Goal: Task Accomplishment & Management: Manage account settings

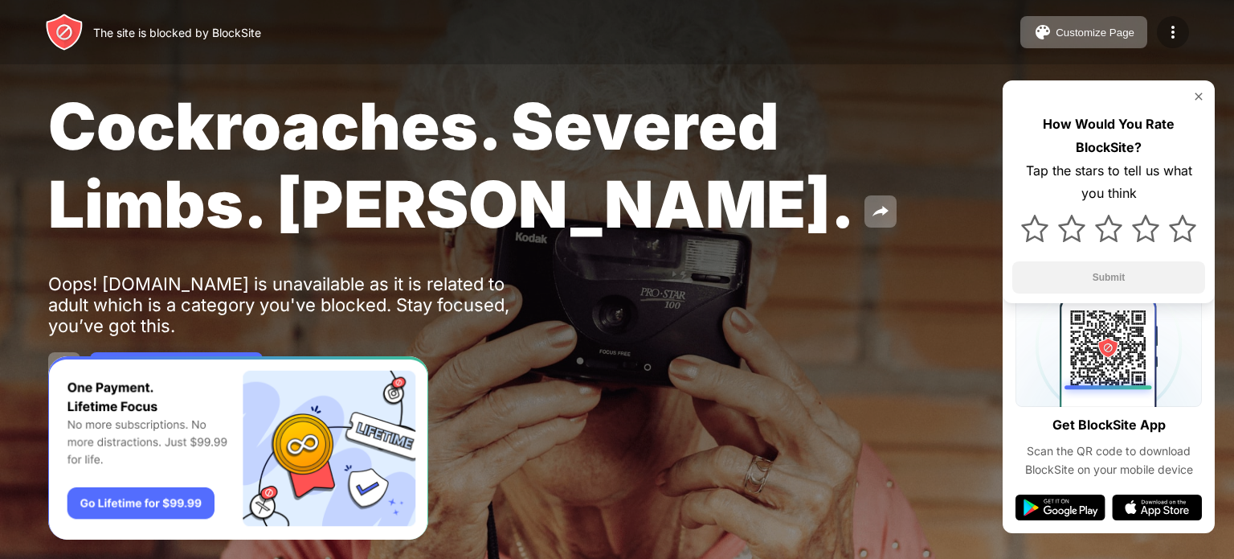
click at [1173, 35] on img at bounding box center [1173, 32] width 19 height 19
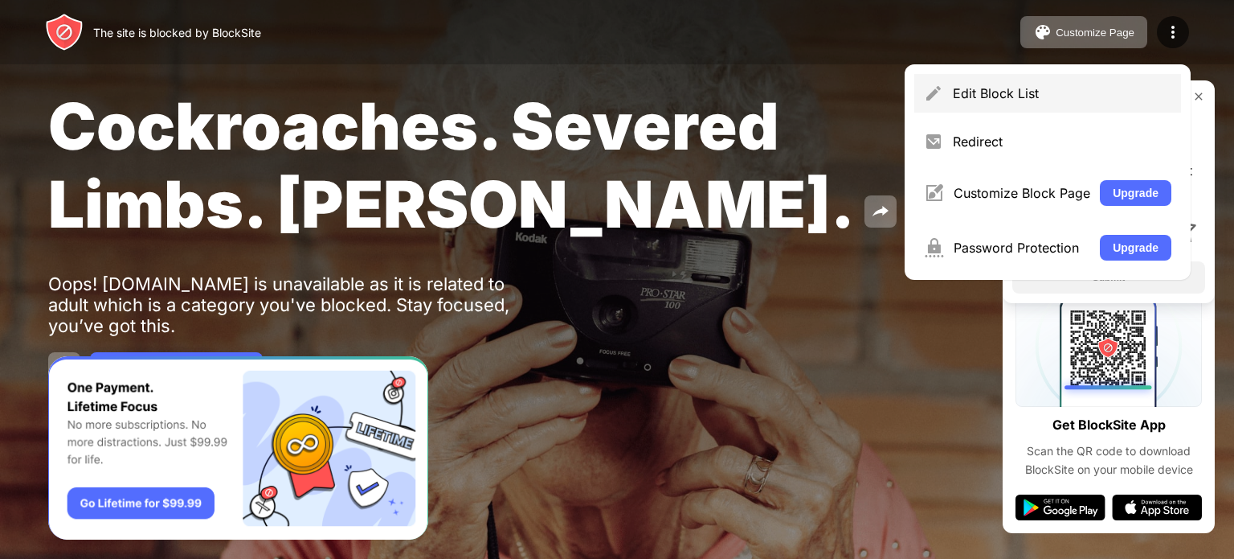
click at [1040, 105] on div "Edit Block List" at bounding box center [1048, 93] width 267 height 39
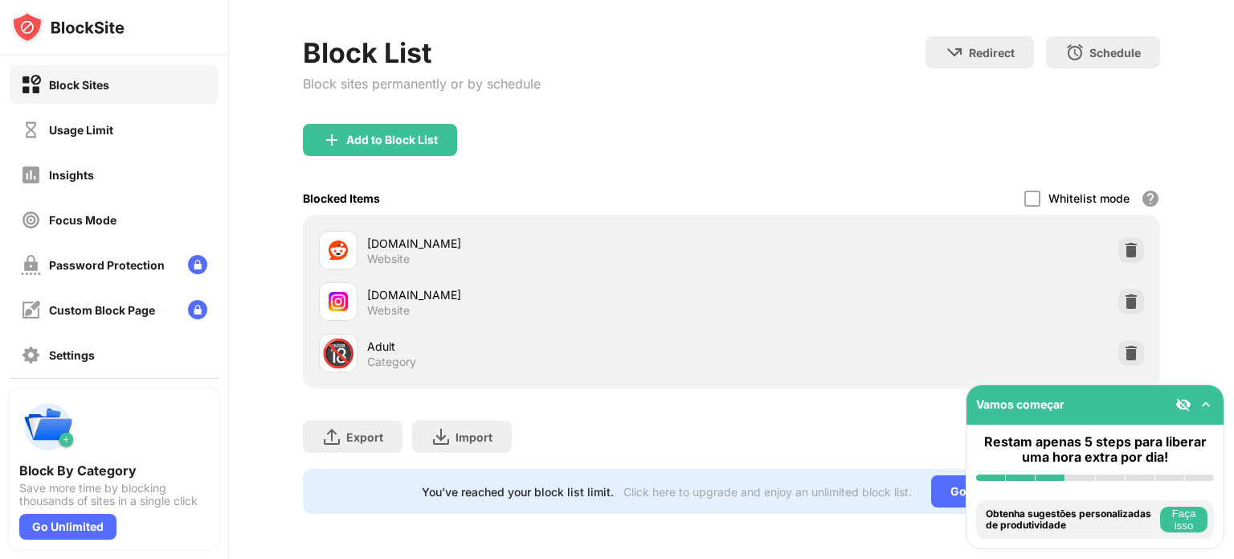
scroll to position [75, 0]
click at [1124, 353] on div at bounding box center [1132, 353] width 26 height 26
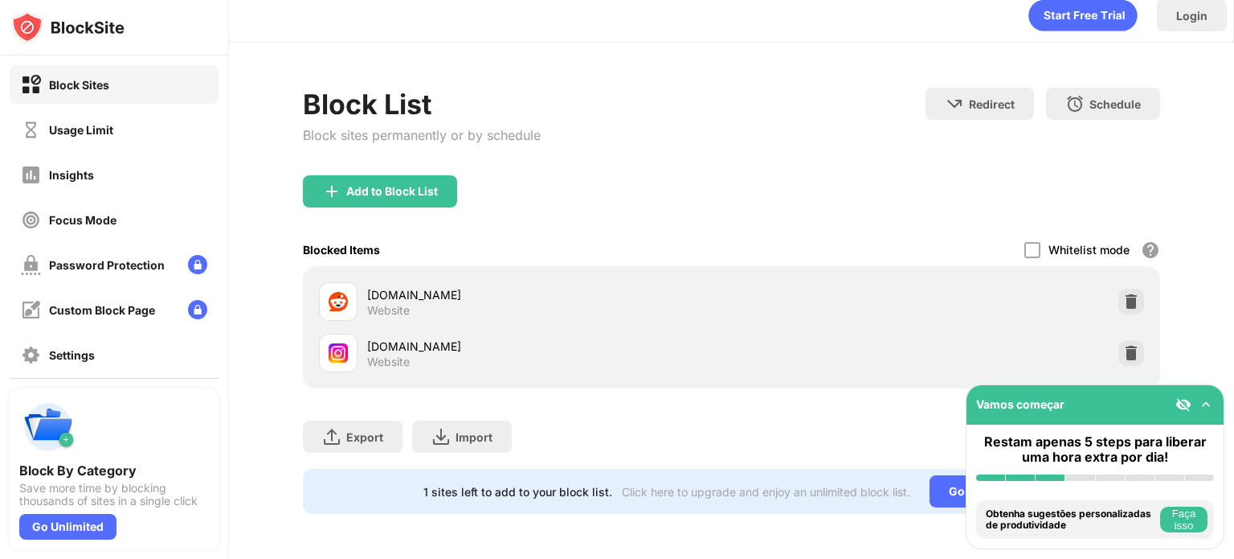
scroll to position [23, 0]
